Goal: Task Accomplishment & Management: Use online tool/utility

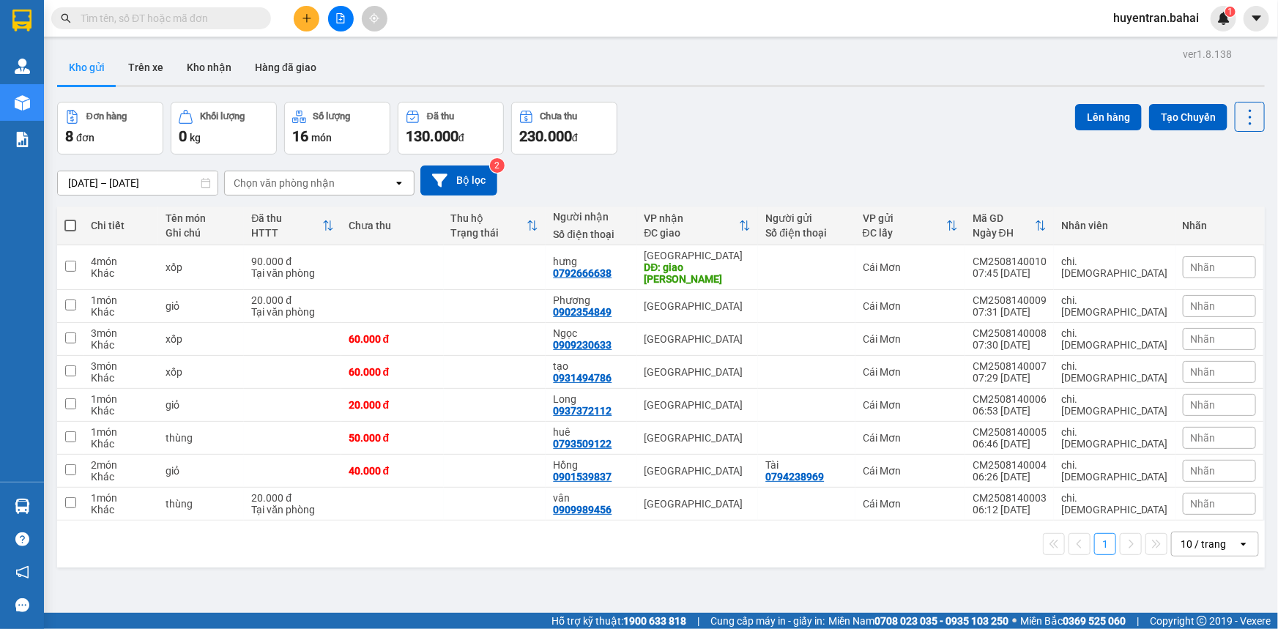
drag, startPoint x: 74, startPoint y: 220, endPoint x: 72, endPoint y: 231, distance: 11.9
click at [73, 222] on span at bounding box center [70, 226] width 12 height 12
click at [70, 218] on input "checkbox" at bounding box center [70, 218] width 0 height 0
checkbox input "true"
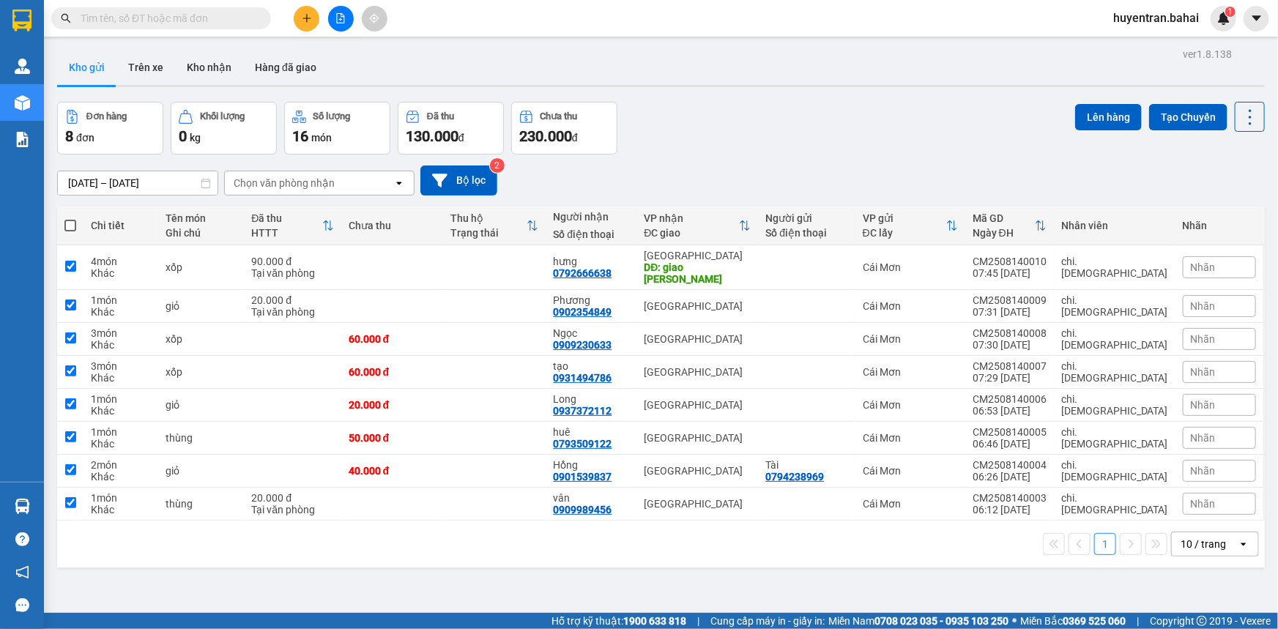
checkbox input "true"
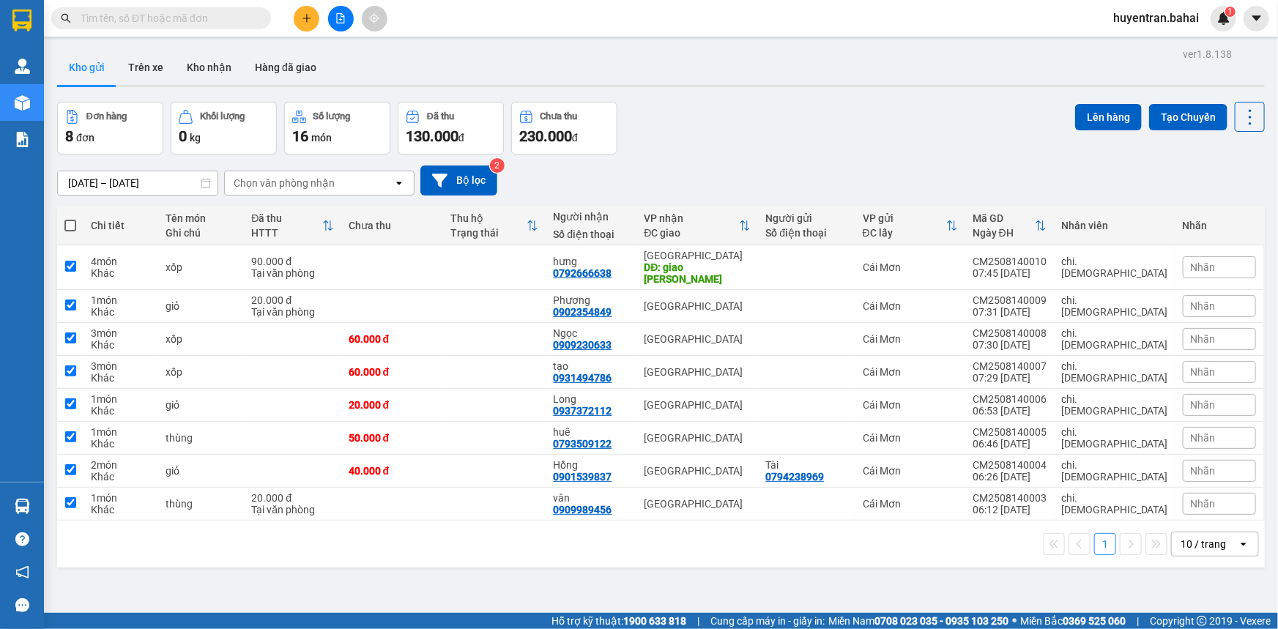
checkbox input "true"
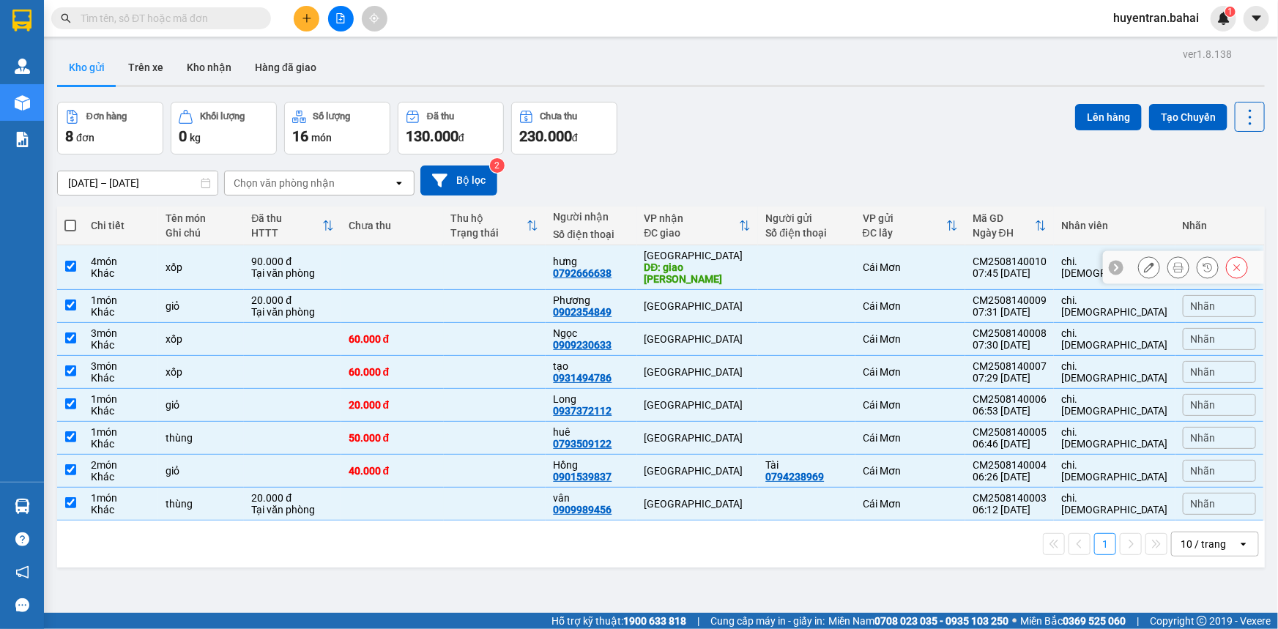
drag, startPoint x: 72, startPoint y: 257, endPoint x: 70, endPoint y: 296, distance: 38.9
click at [72, 261] on input "checkbox" at bounding box center [70, 266] width 11 height 11
checkbox input "false"
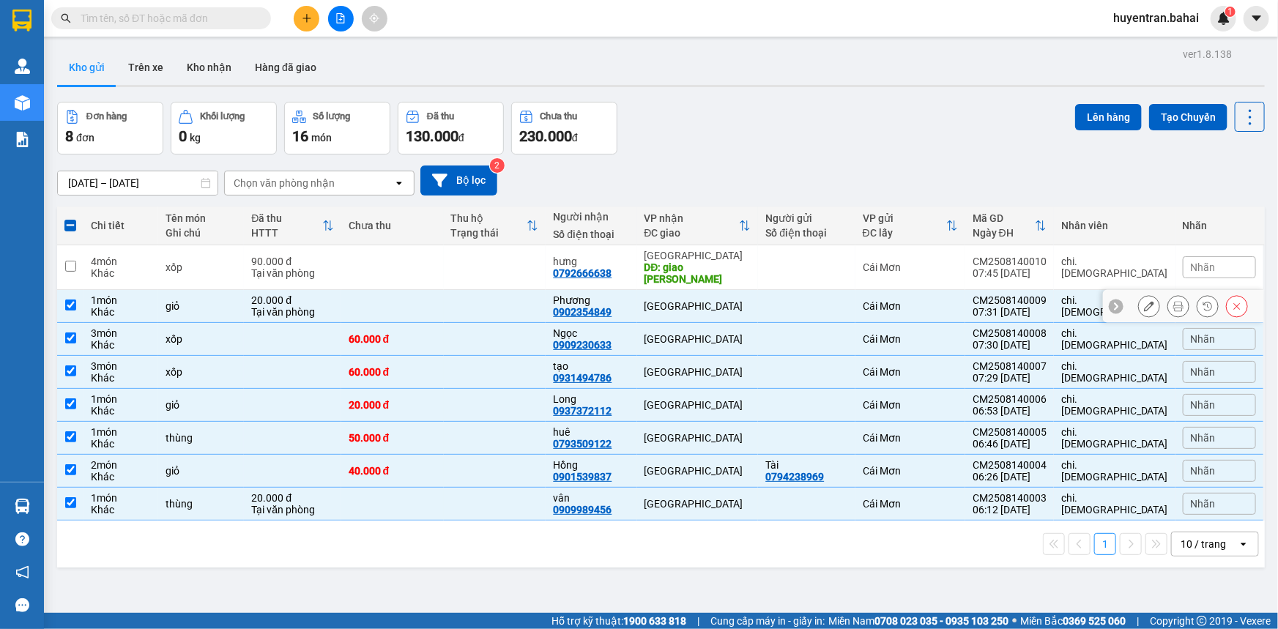
click at [71, 299] on input "checkbox" at bounding box center [70, 304] width 11 height 11
checkbox input "false"
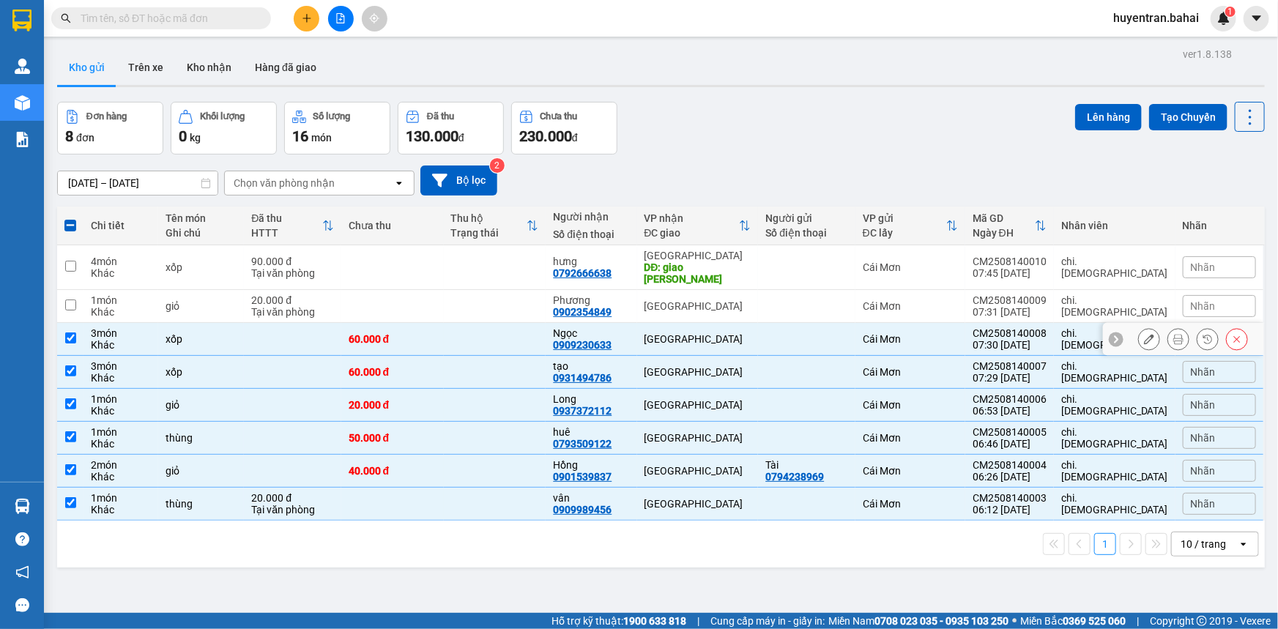
click at [72, 323] on td at bounding box center [70, 339] width 26 height 33
checkbox input "false"
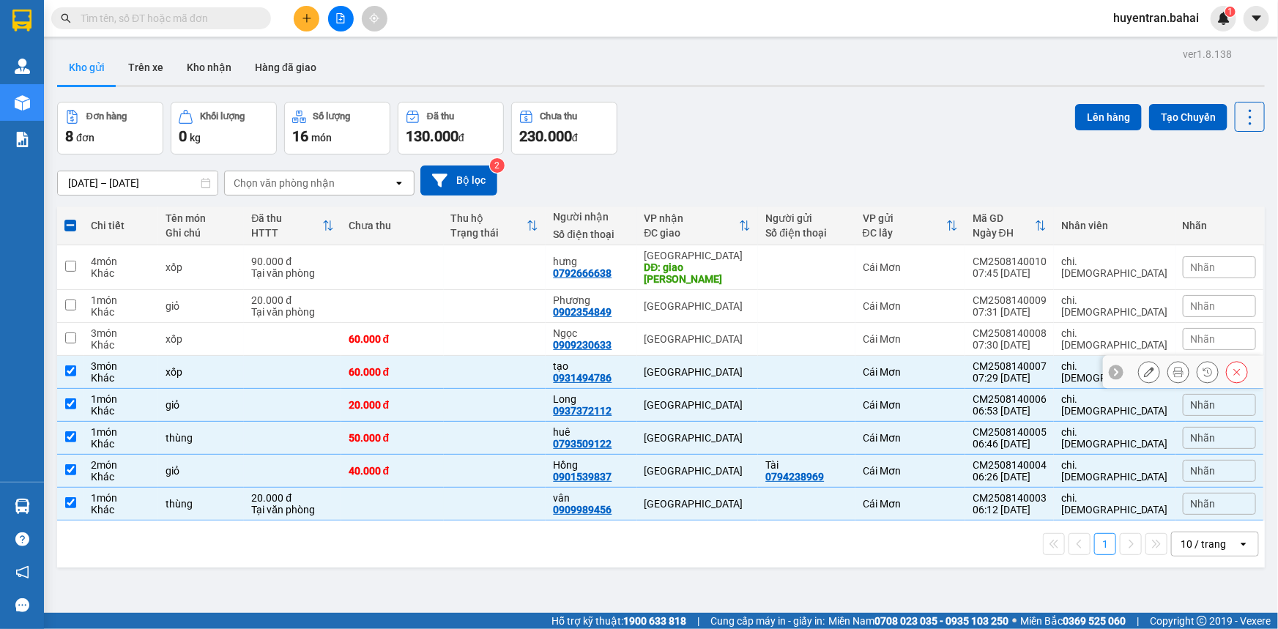
click at [72, 365] on input "checkbox" at bounding box center [70, 370] width 11 height 11
checkbox input "false"
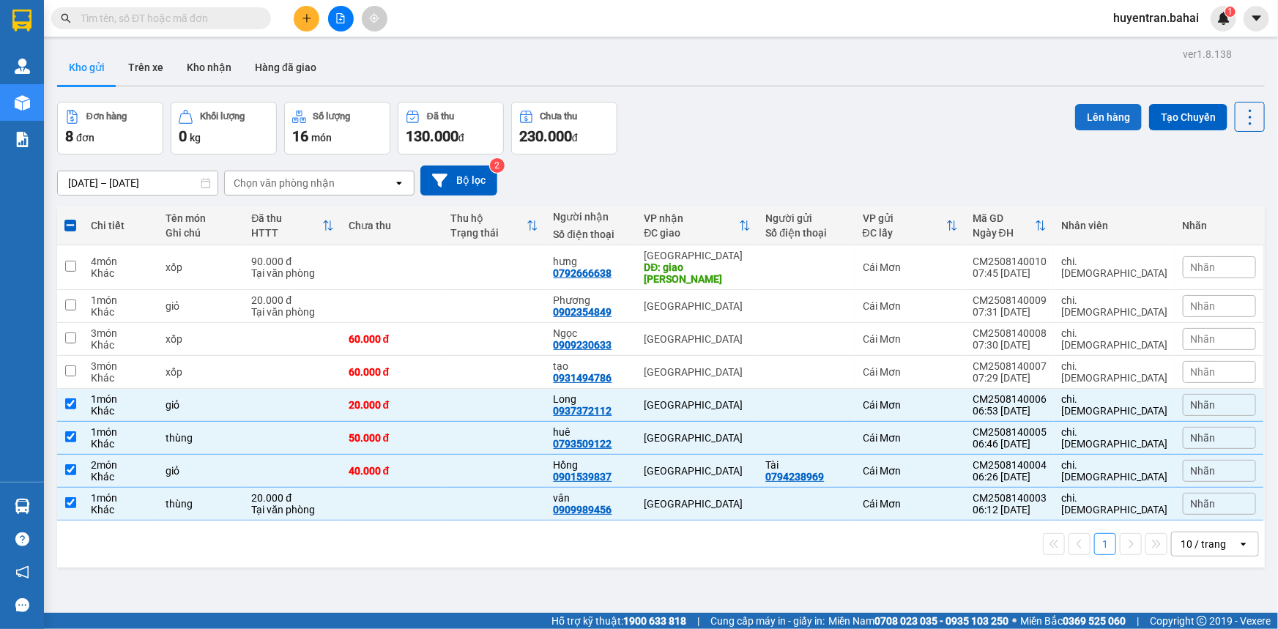
click at [1113, 119] on button "Lên hàng" at bounding box center [1108, 117] width 67 height 26
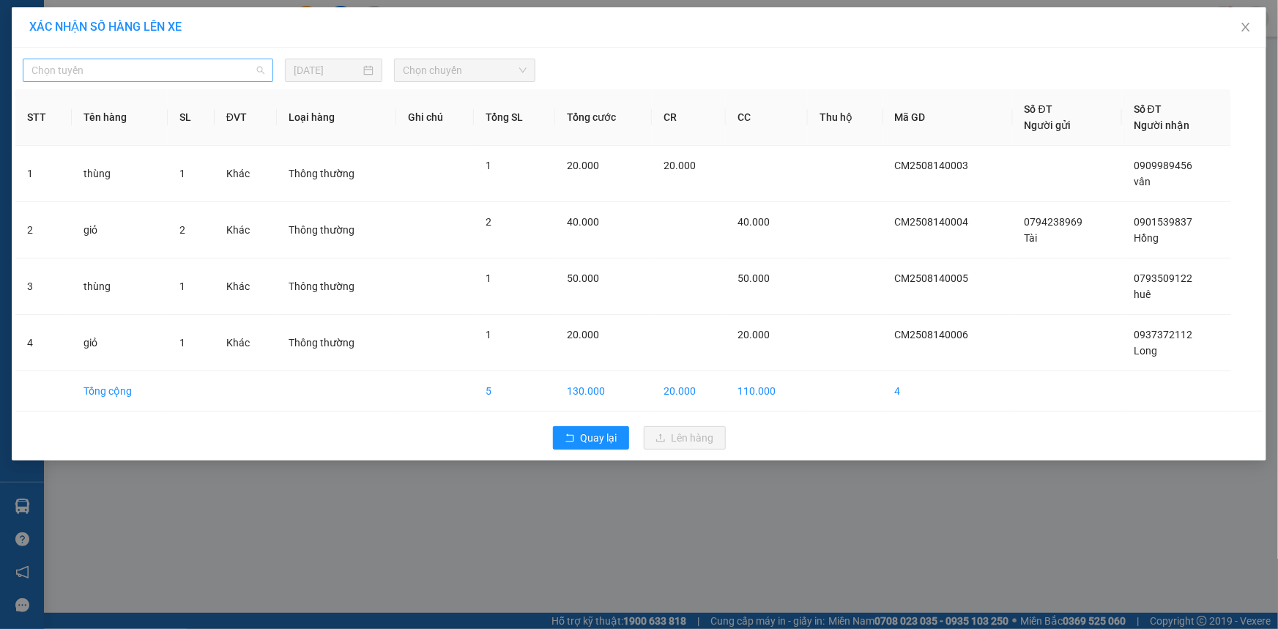
drag, startPoint x: 82, startPoint y: 71, endPoint x: 86, endPoint y: 103, distance: 31.7
click at [82, 72] on span "Chọn tuyến" at bounding box center [147, 70] width 233 height 22
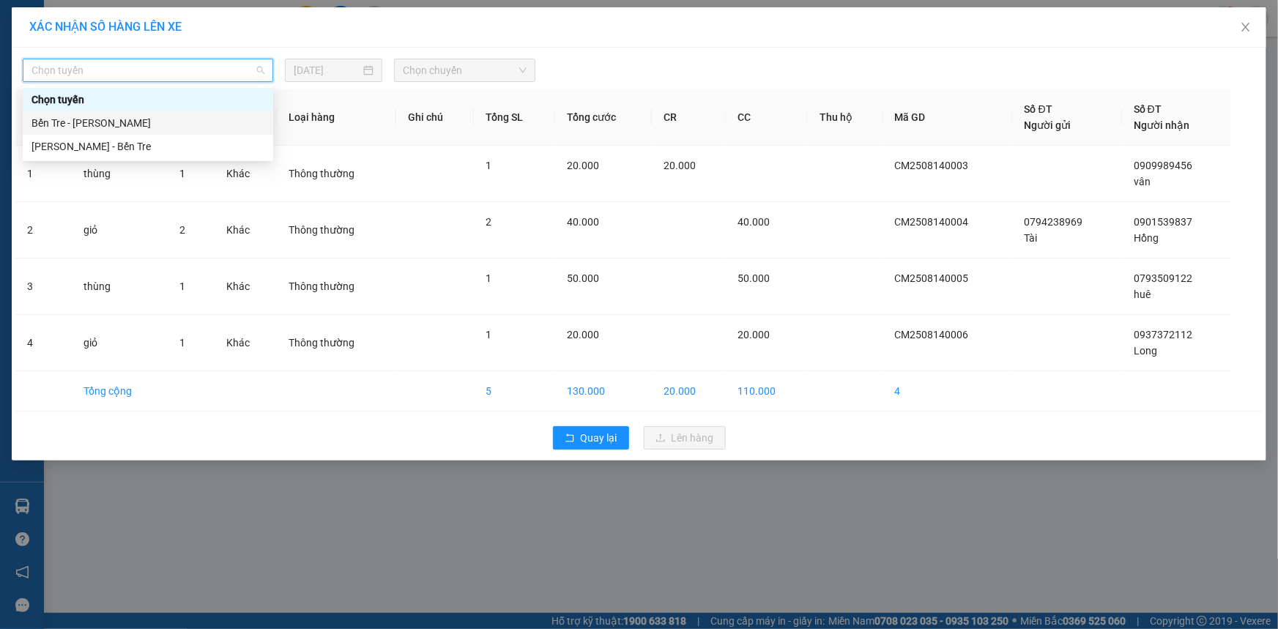
drag, startPoint x: 88, startPoint y: 113, endPoint x: 90, endPoint y: 124, distance: 11.2
click at [89, 114] on div "Bến Tre - Hồ Chí Minh" at bounding box center [148, 122] width 250 height 23
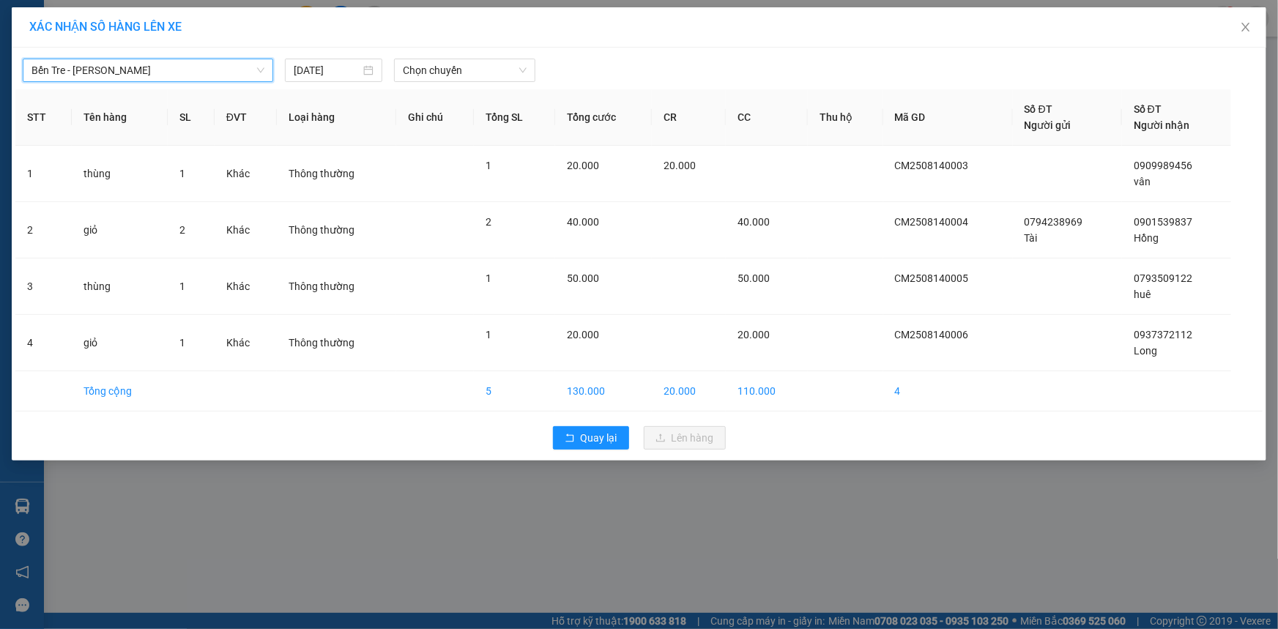
drag, startPoint x: 91, startPoint y: 125, endPoint x: 110, endPoint y: 123, distance: 19.2
click at [105, 124] on th "Tên hàng" at bounding box center [120, 117] width 96 height 56
click at [425, 72] on span "Chọn chuyến" at bounding box center [465, 70] width 124 height 22
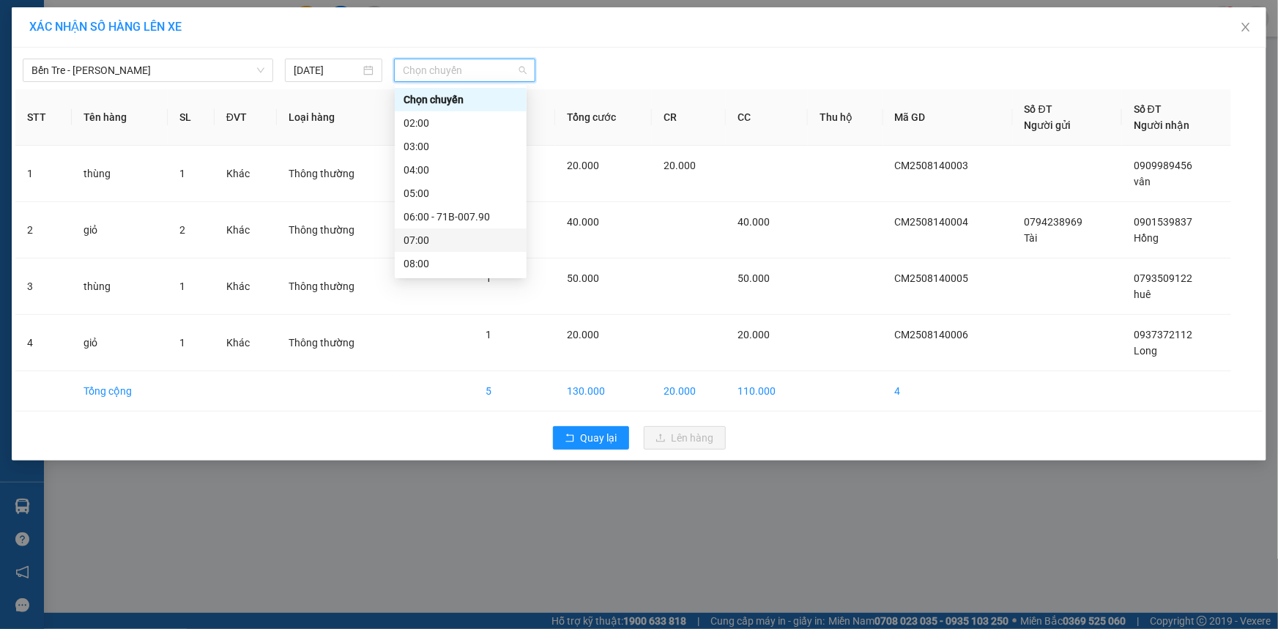
click at [449, 247] on div "07:00" at bounding box center [460, 240] width 114 height 16
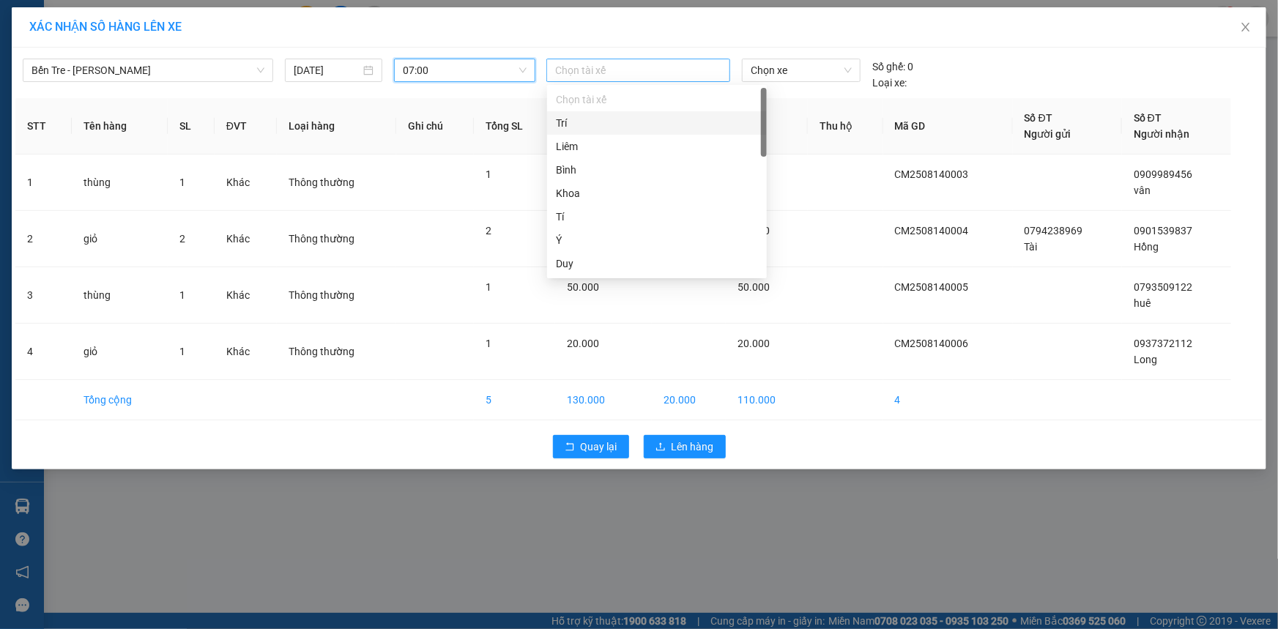
click at [666, 78] on div at bounding box center [638, 71] width 176 height 18
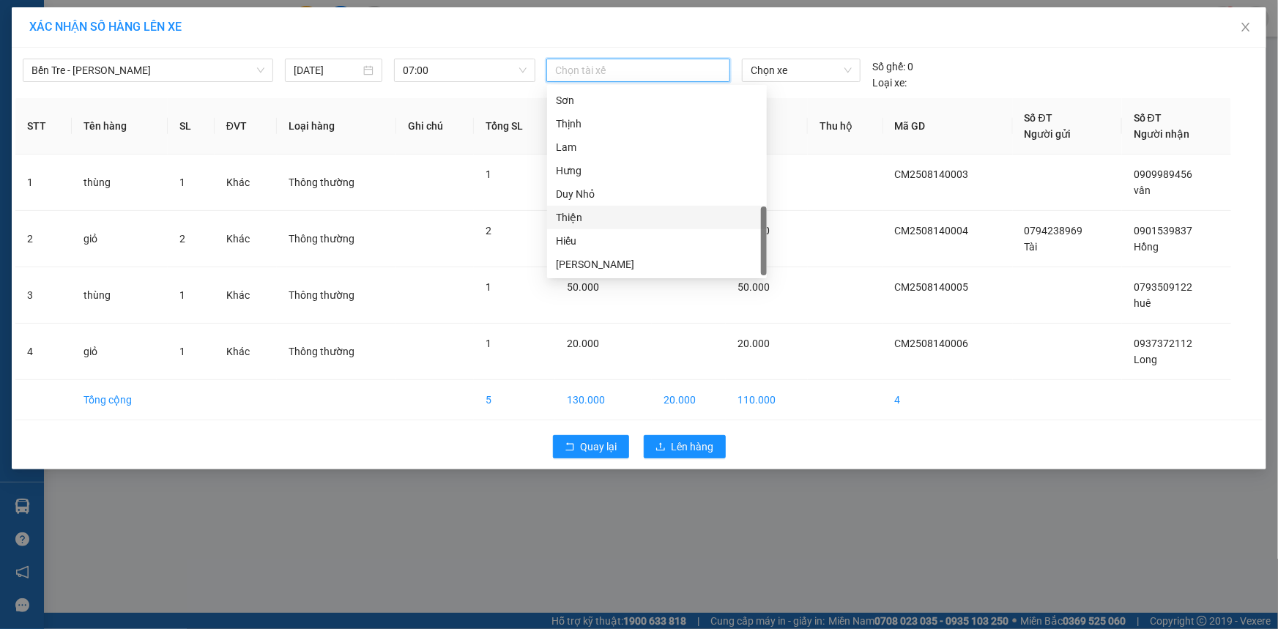
click at [629, 215] on div "Thiện" at bounding box center [657, 217] width 202 height 16
click at [805, 74] on span "Chọn xe" at bounding box center [800, 70] width 101 height 22
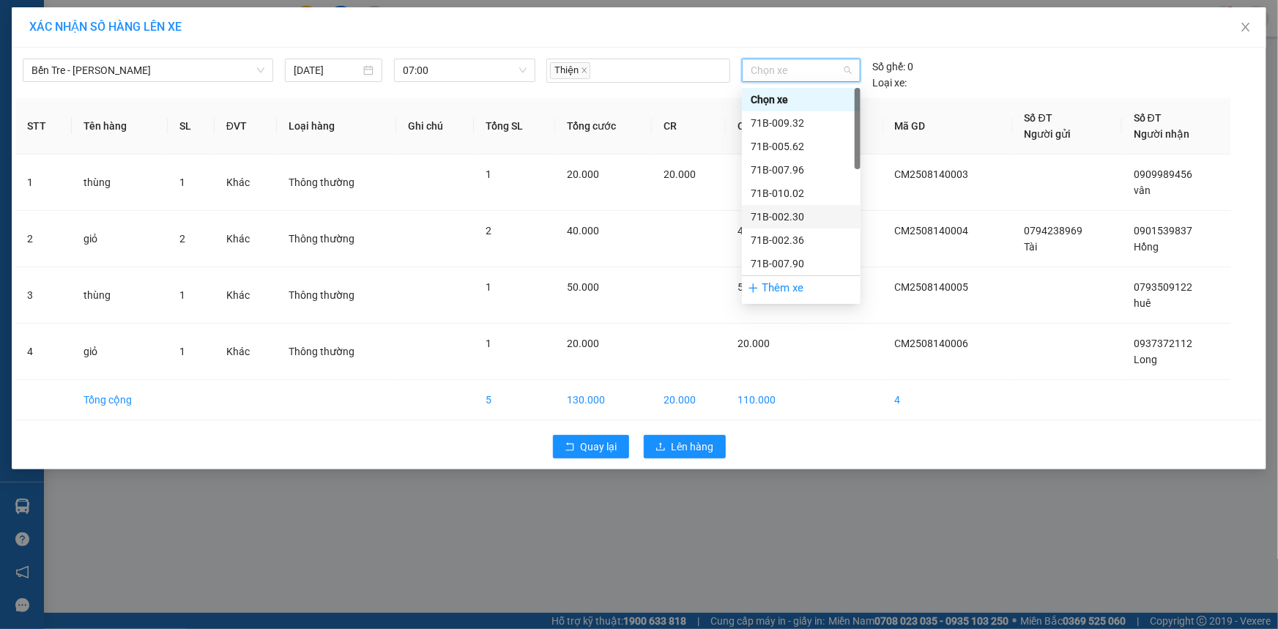
click at [787, 220] on div "71B-002.30" at bounding box center [800, 217] width 101 height 16
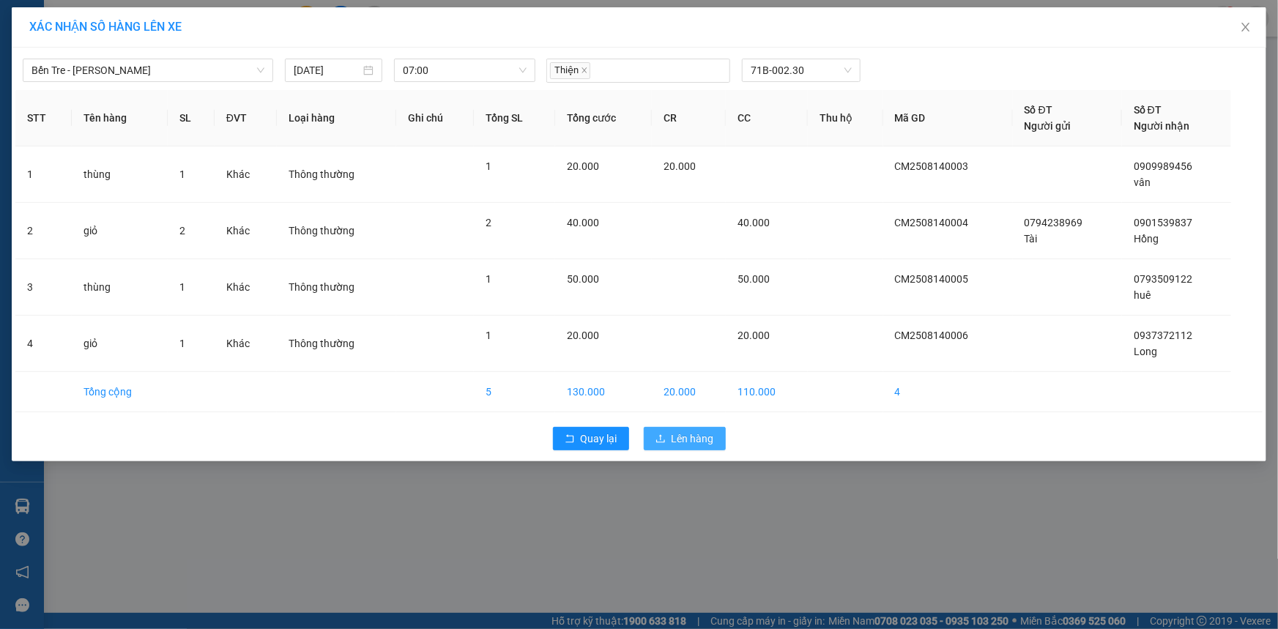
click at [700, 435] on span "Lên hàng" at bounding box center [692, 439] width 42 height 16
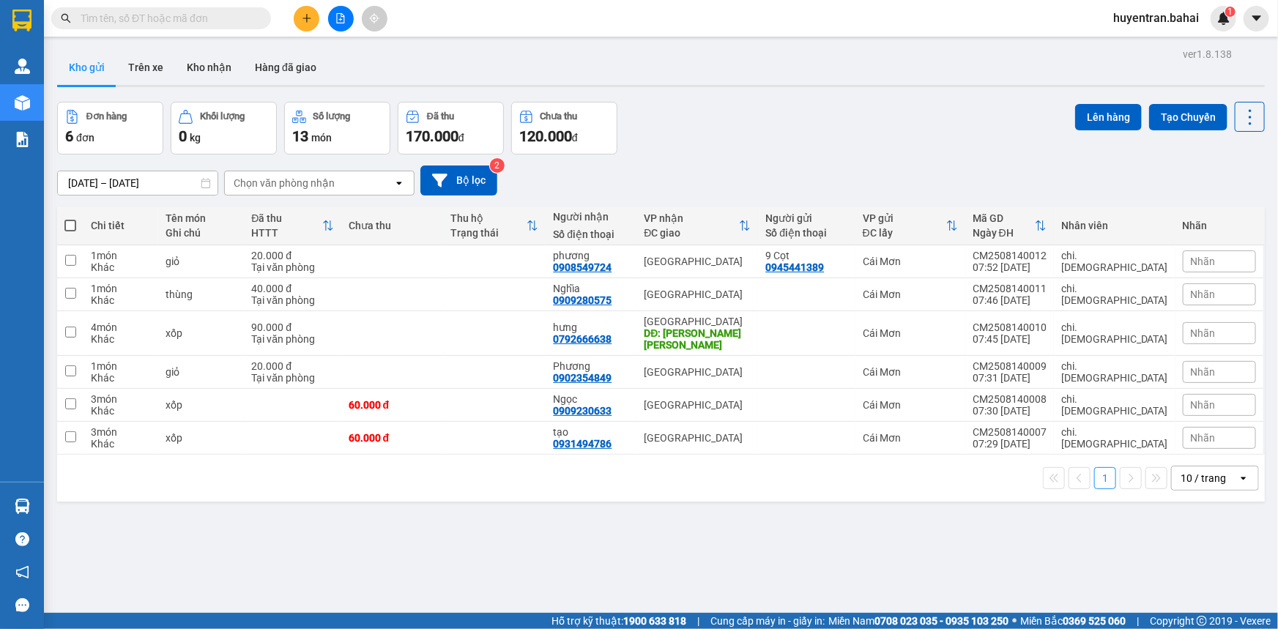
drag, startPoint x: 164, startPoint y: -39, endPoint x: 0, endPoint y: -59, distance: 165.2
click at [70, 226] on span at bounding box center [70, 226] width 12 height 12
click at [70, 218] on input "checkbox" at bounding box center [70, 218] width 0 height 0
checkbox input "true"
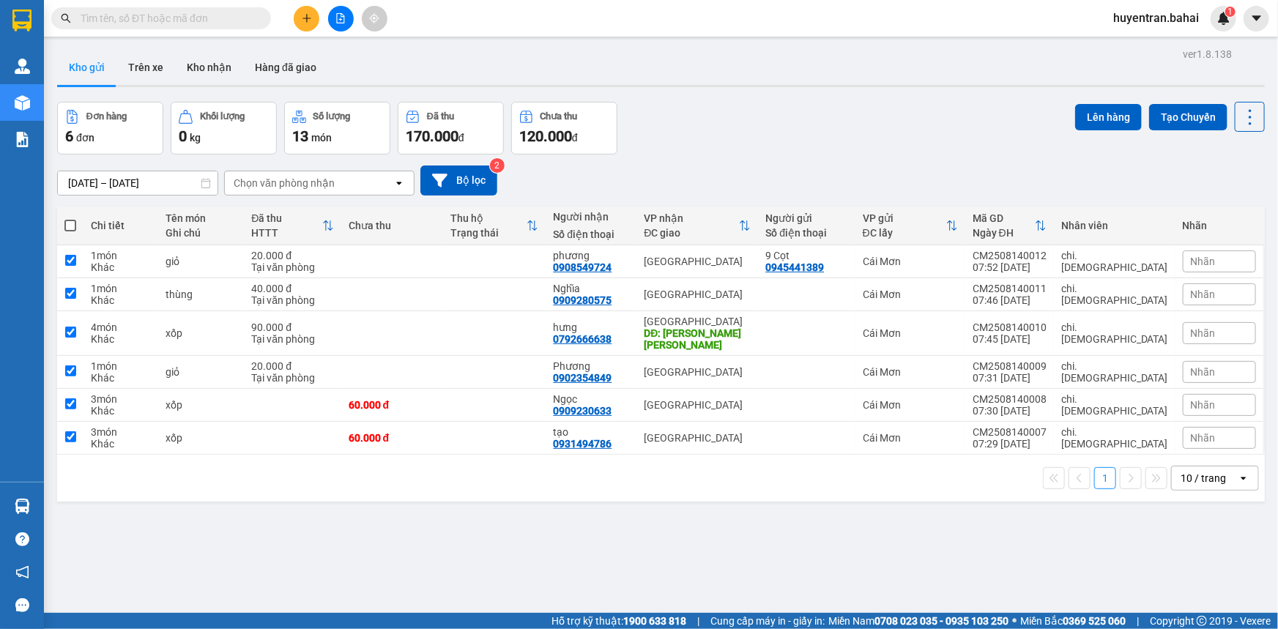
checkbox input "true"
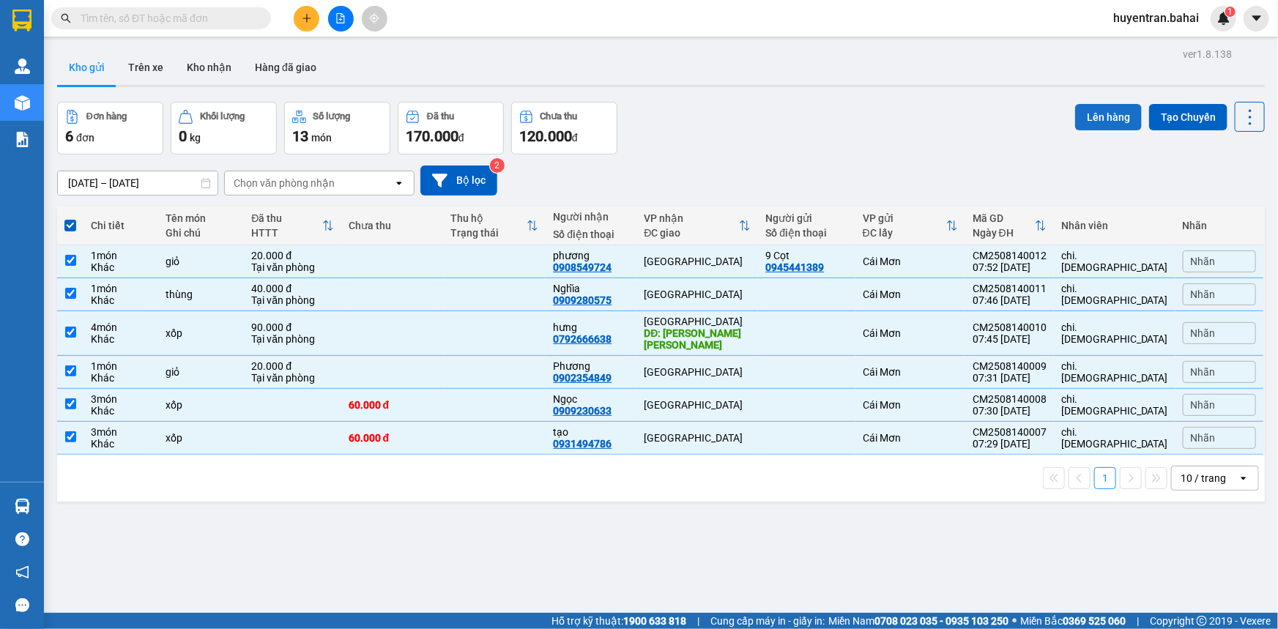
click at [1101, 108] on button "Lên hàng" at bounding box center [1108, 117] width 67 height 26
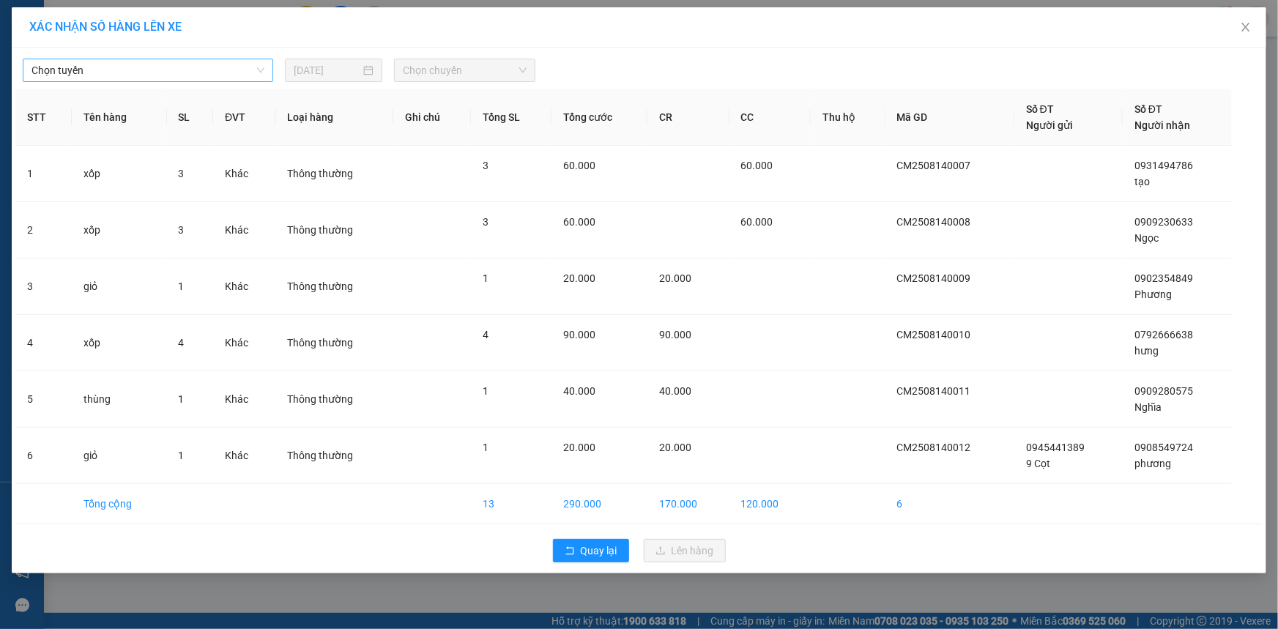
drag, startPoint x: 242, startPoint y: 71, endPoint x: 239, endPoint y: 81, distance: 10.0
click at [242, 75] on span "Chọn tuyến" at bounding box center [147, 70] width 233 height 22
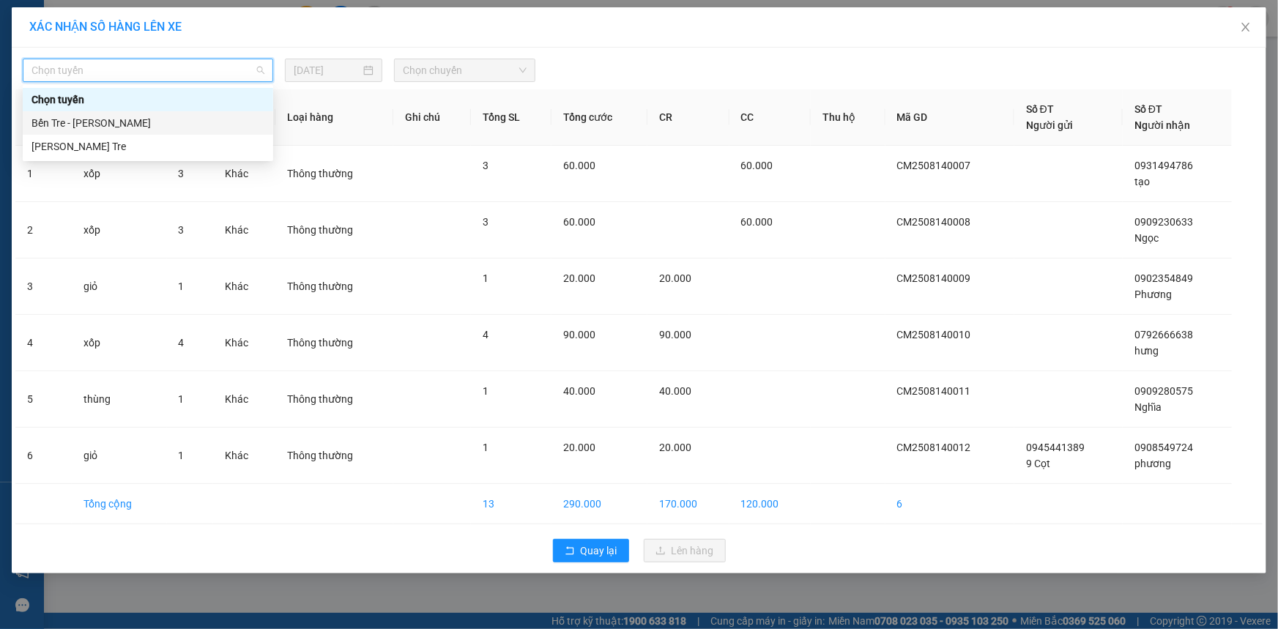
drag, startPoint x: 227, startPoint y: 125, endPoint x: 368, endPoint y: 103, distance: 143.1
click at [232, 125] on div "Bến Tre - Hồ Chí Minh" at bounding box center [147, 123] width 233 height 16
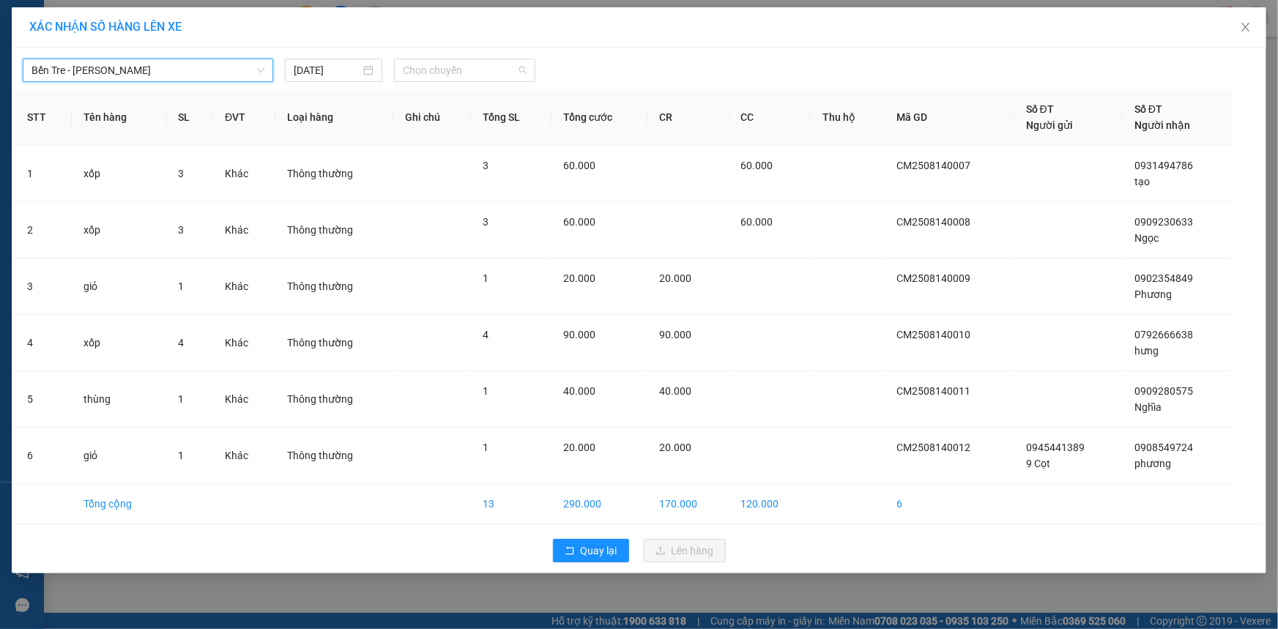
drag, startPoint x: 431, startPoint y: 71, endPoint x: 436, endPoint y: 131, distance: 60.3
click at [432, 74] on span "Chọn chuyến" at bounding box center [465, 70] width 124 height 22
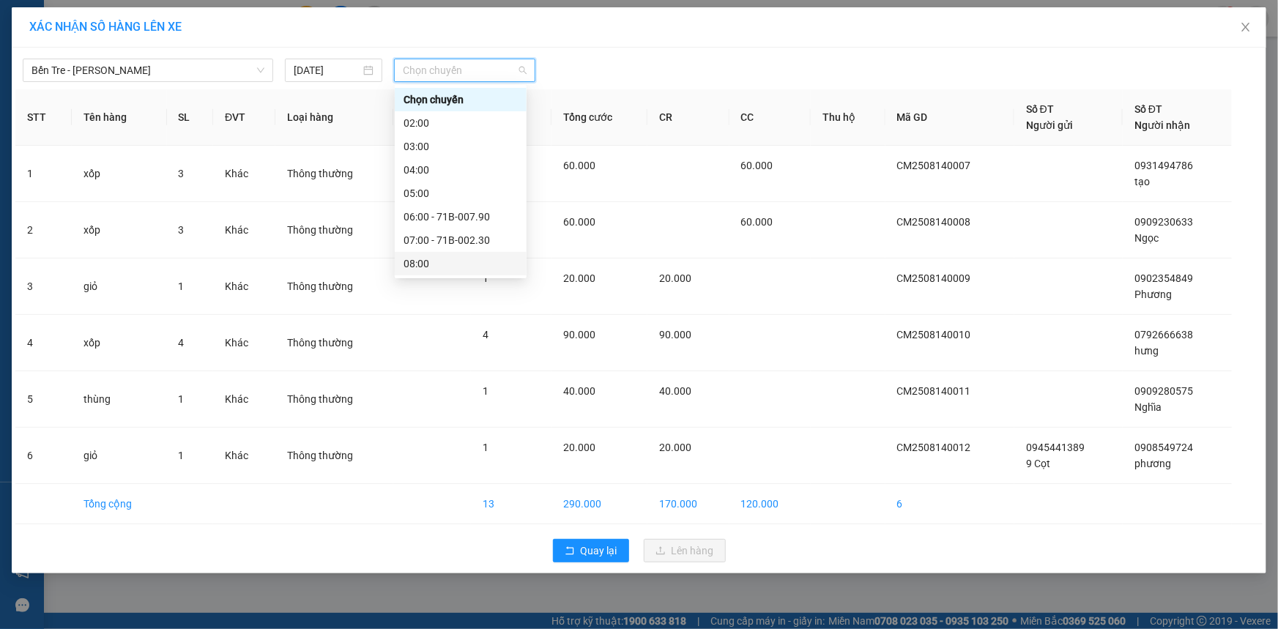
click at [461, 261] on div "08:00" at bounding box center [460, 264] width 114 height 16
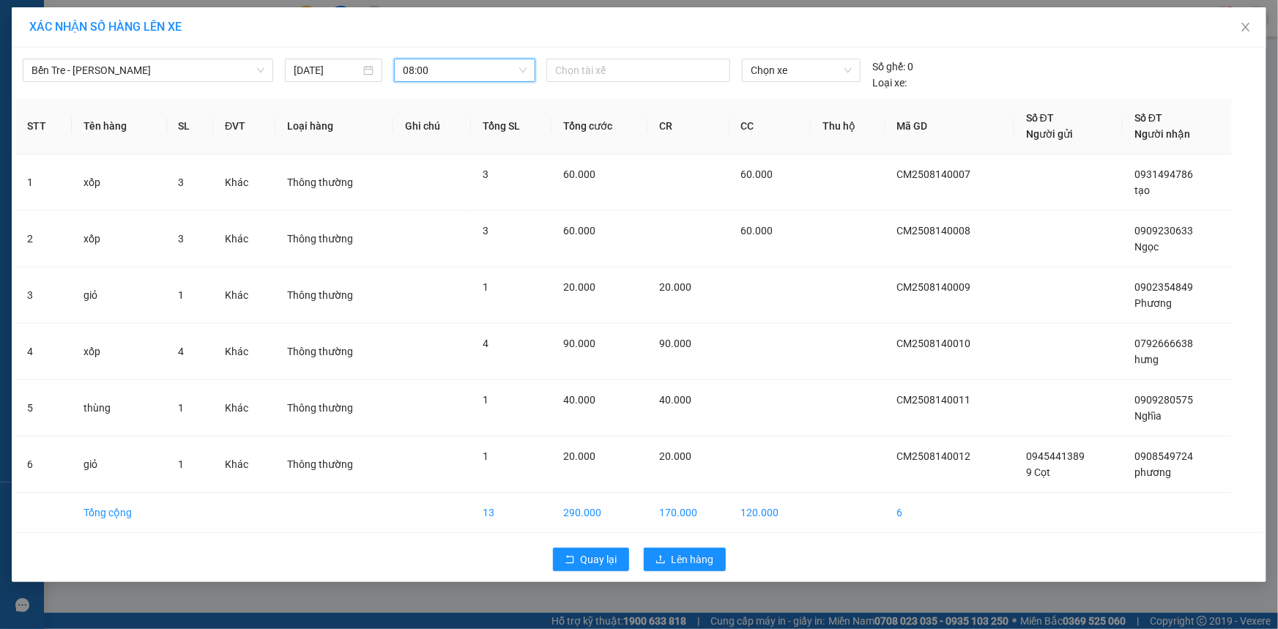
drag, startPoint x: 622, startPoint y: 72, endPoint x: 627, endPoint y: 194, distance: 122.4
click at [622, 81] on div "Chọn tài xế" at bounding box center [638, 70] width 184 height 23
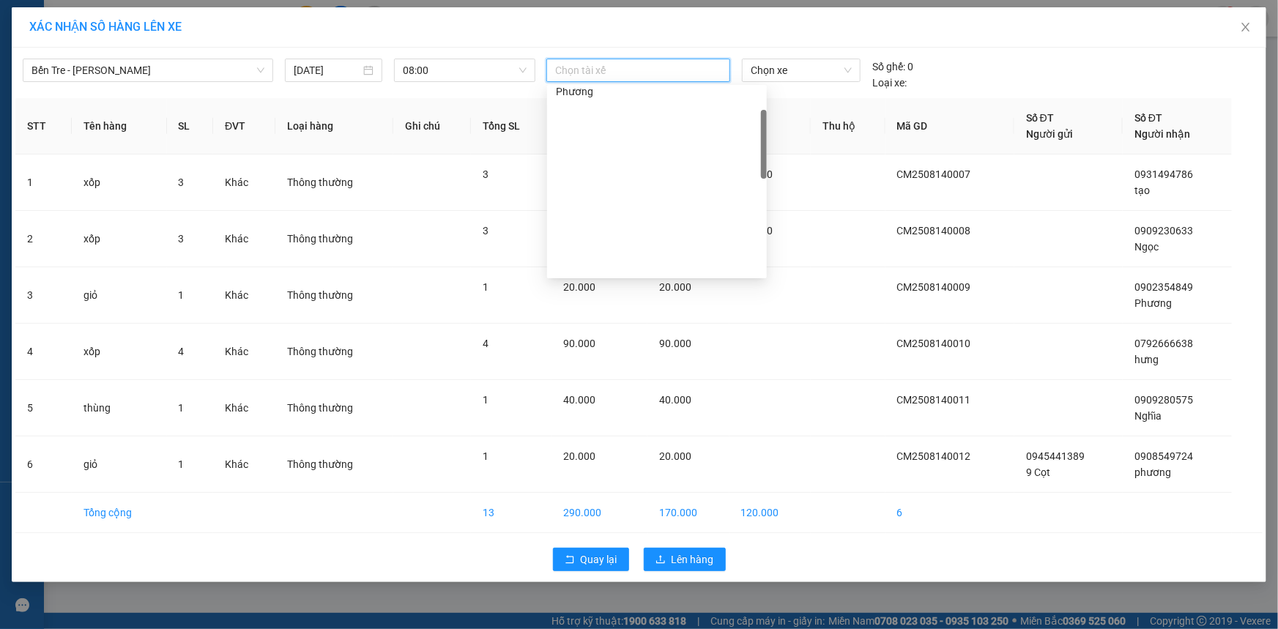
scroll to position [332, 0]
click at [619, 140] on div "Linh" at bounding box center [657, 142] width 202 height 16
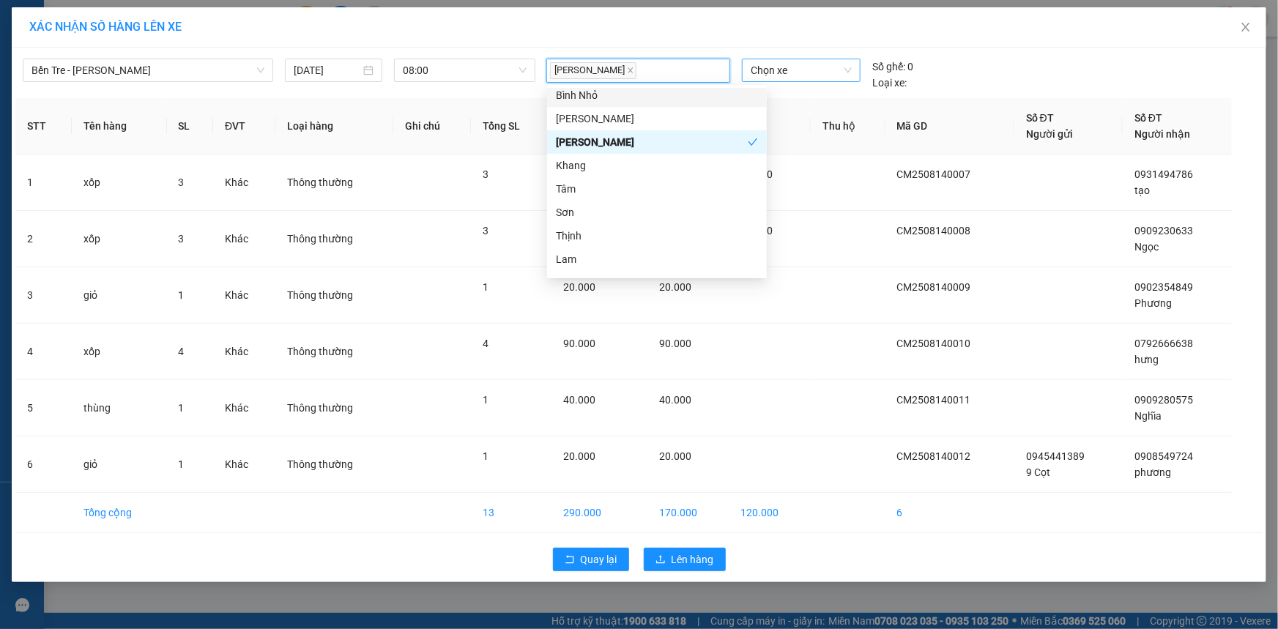
click at [785, 75] on span "Chọn xe" at bounding box center [800, 70] width 101 height 22
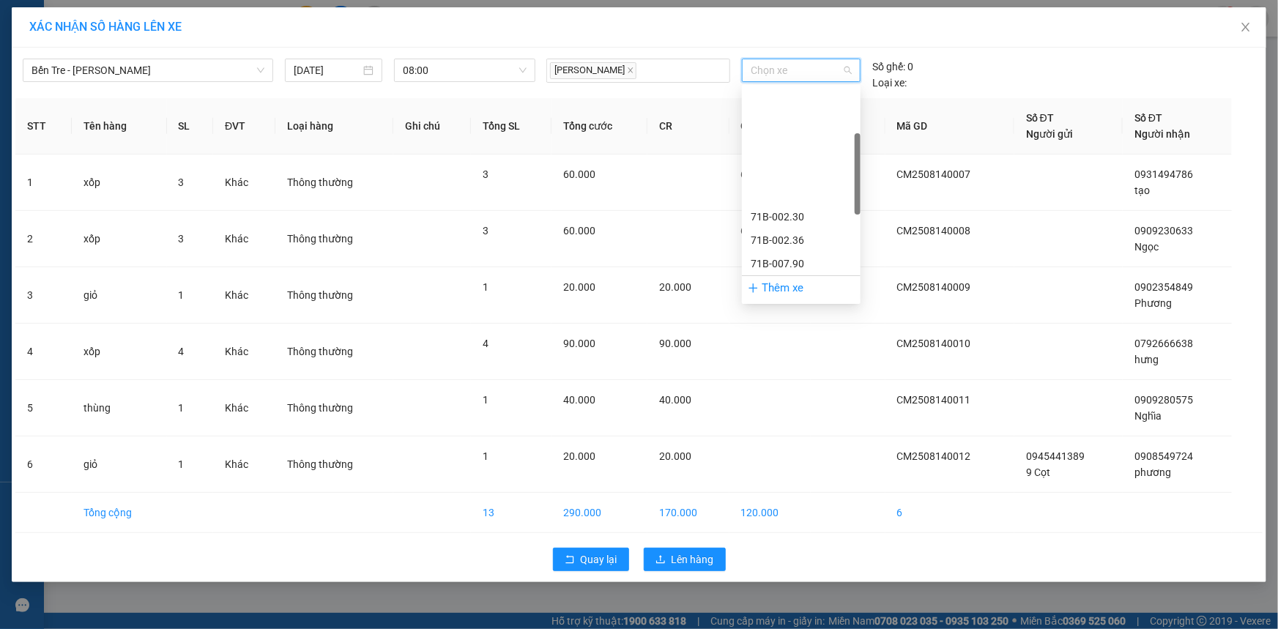
scroll to position [133, 0]
click at [798, 179] on div "71B-012.68" at bounding box center [800, 178] width 101 height 16
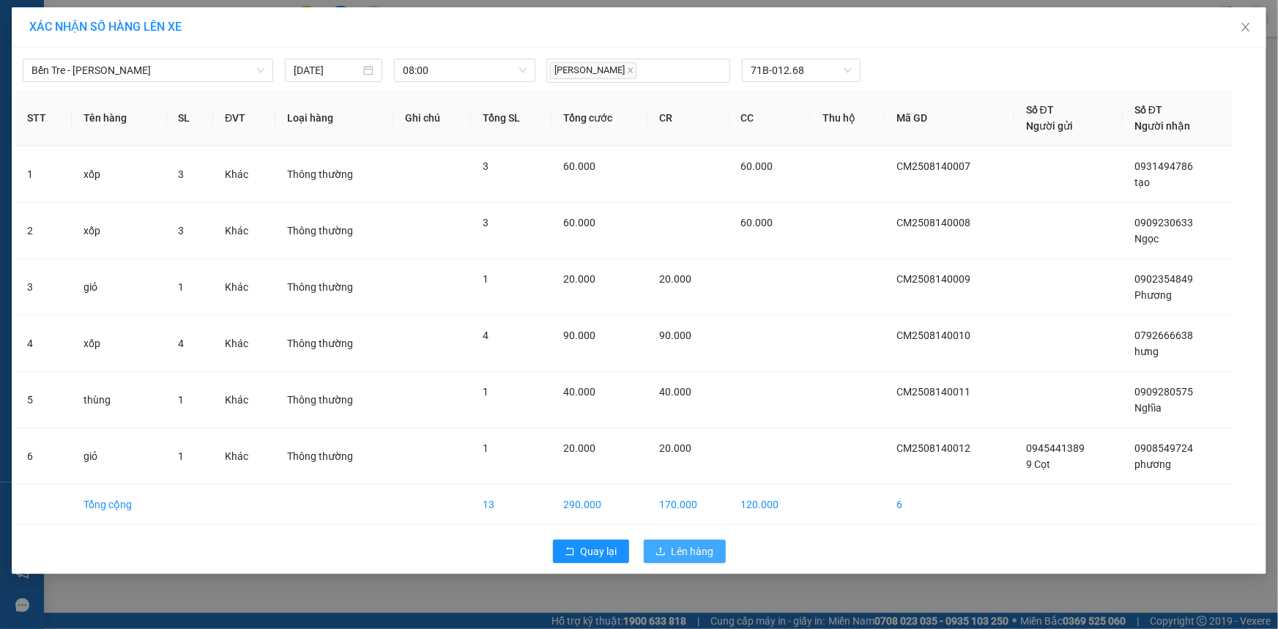
click at [714, 554] on button "Lên hàng" at bounding box center [685, 551] width 82 height 23
